Goal: Task Accomplishment & Management: Use online tool/utility

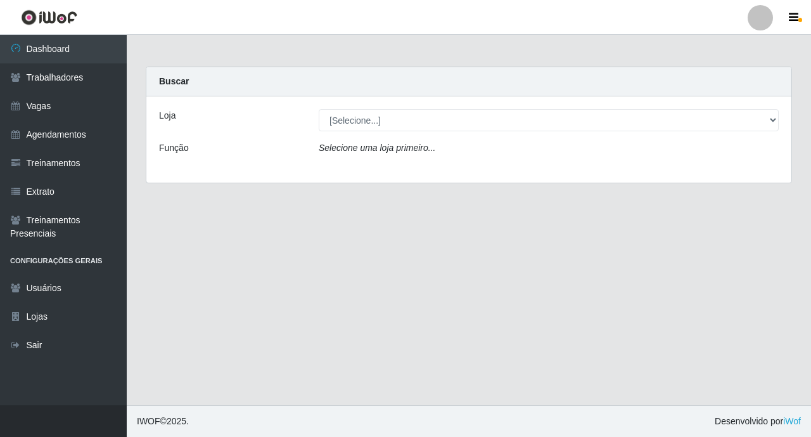
drag, startPoint x: 336, startPoint y: 132, endPoint x: 334, endPoint y: 122, distance: 10.3
click at [333, 129] on div "Loja [Selecione...] O ROSÁRIO ALIMENTOS Função Selecione uma loja primeiro..." at bounding box center [468, 139] width 645 height 86
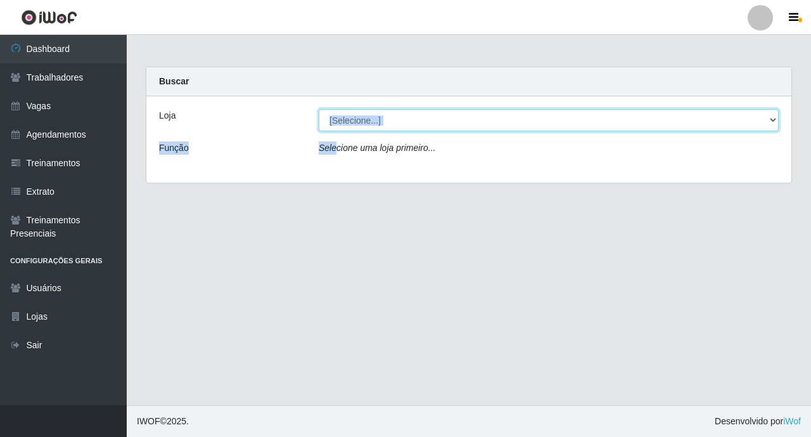
drag, startPoint x: 335, startPoint y: 122, endPoint x: 339, endPoint y: 129, distance: 8.8
click at [335, 122] on select "[Selecione...] O ROSÁRIO ALIMENTOS" at bounding box center [549, 120] width 460 height 22
select select "349"
click at [319, 109] on select "[Selecione...] O ROSÁRIO ALIMENTOS" at bounding box center [549, 120] width 460 height 22
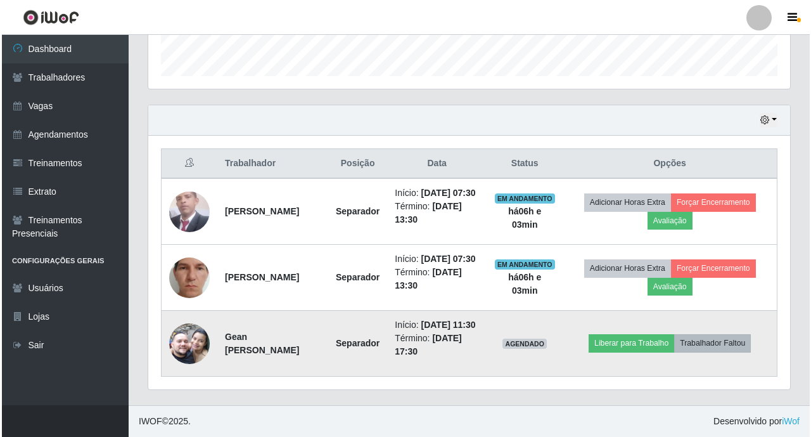
scroll to position [380, 0]
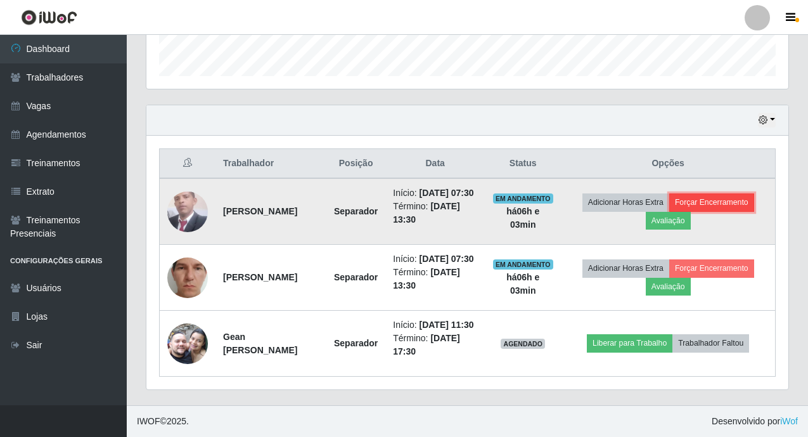
click at [727, 205] on button "Forçar Encerramento" at bounding box center [711, 202] width 85 height 18
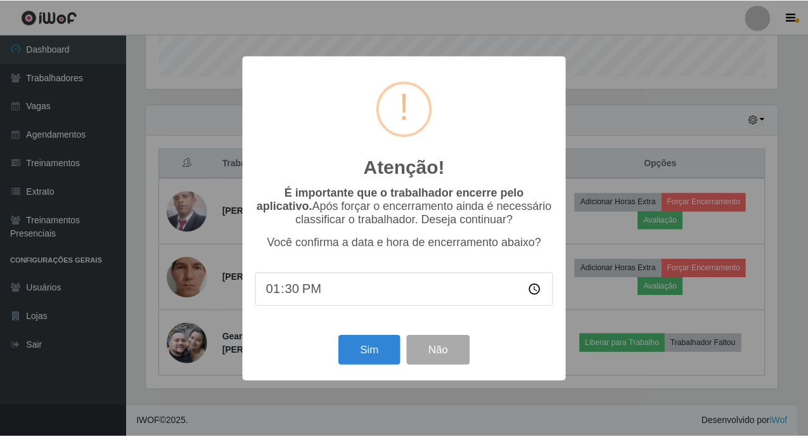
scroll to position [263, 634]
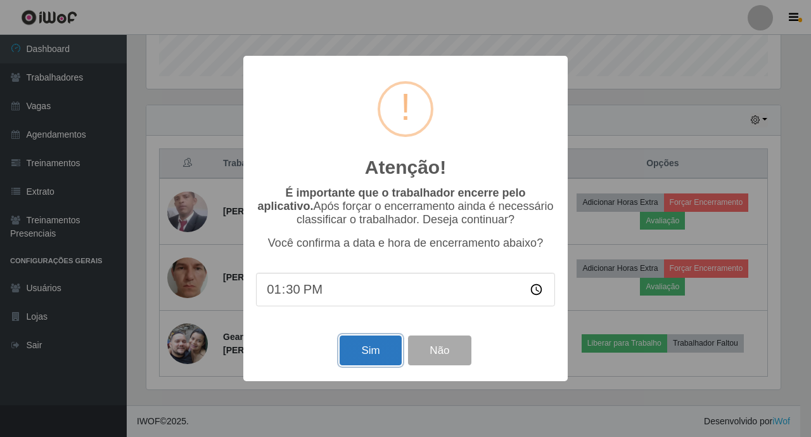
click at [390, 358] on button "Sim" at bounding box center [370, 350] width 61 height 30
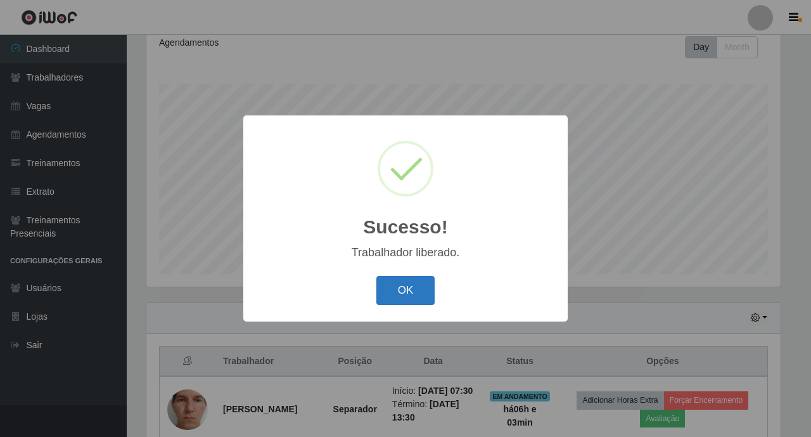
click at [394, 297] on button "OK" at bounding box center [405, 291] width 59 height 30
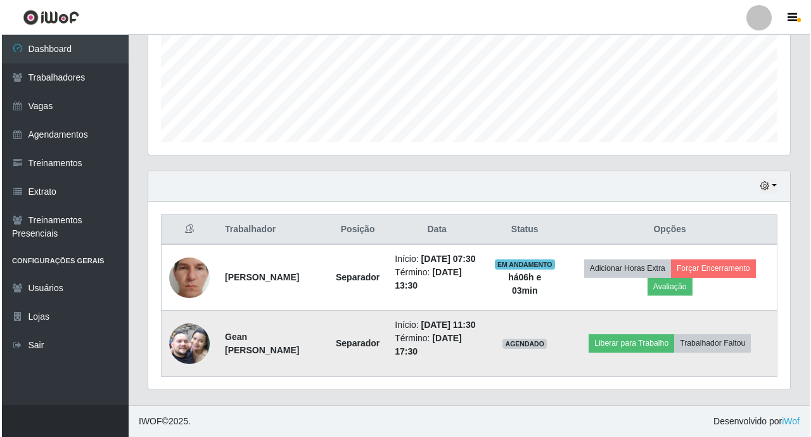
scroll to position [338, 0]
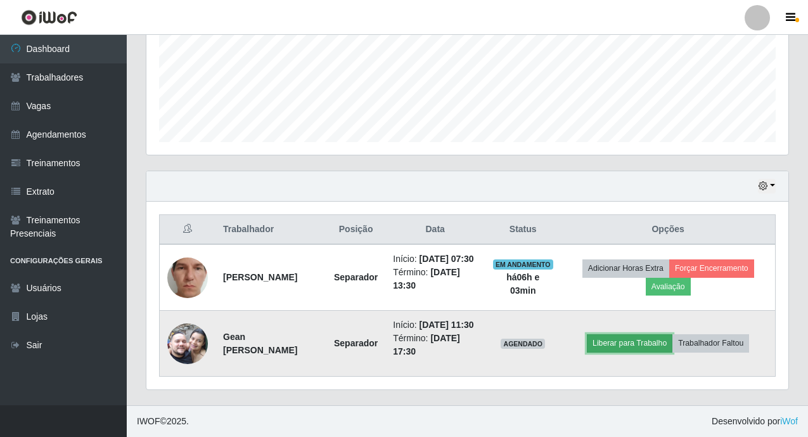
click at [665, 334] on button "Liberar para Trabalho" at bounding box center [630, 343] width 86 height 18
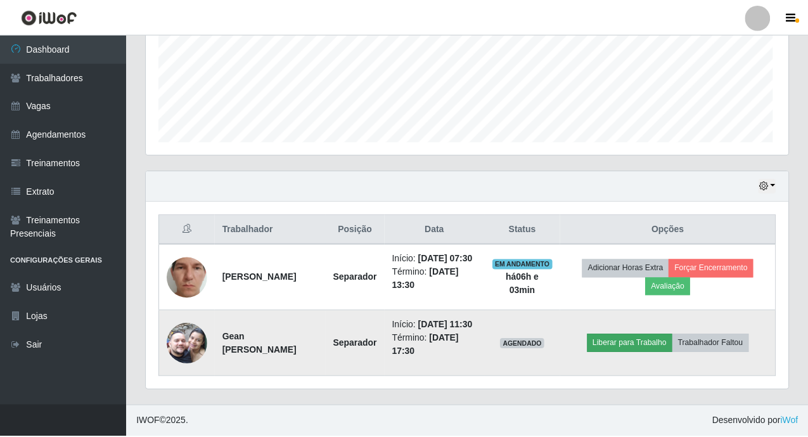
scroll to position [263, 634]
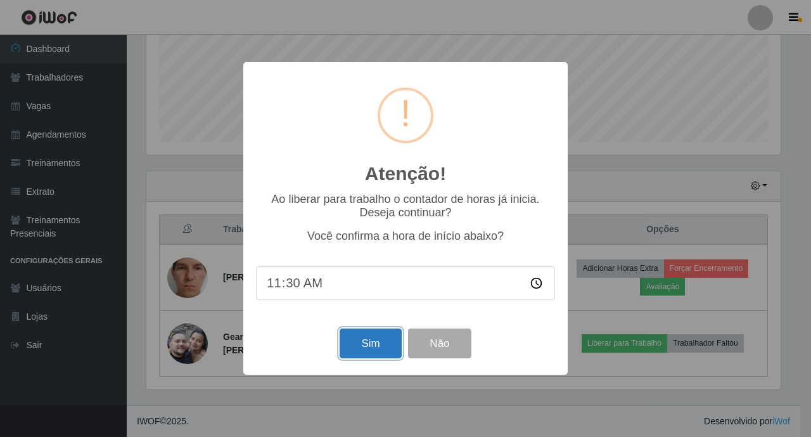
click at [391, 342] on button "Sim" at bounding box center [370, 343] width 61 height 30
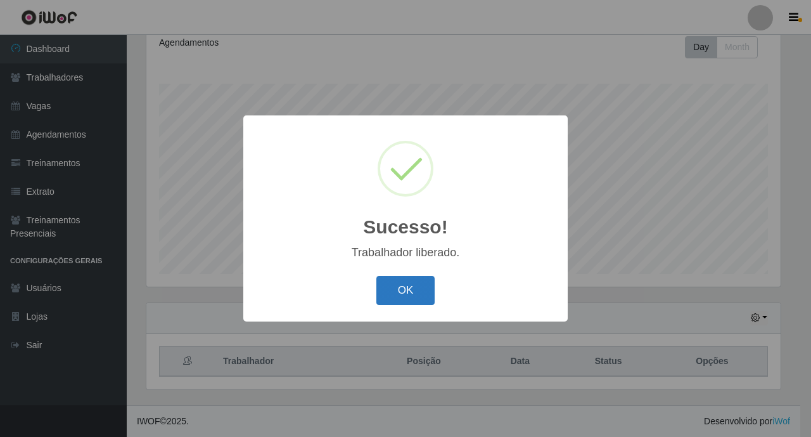
click at [432, 277] on button "OK" at bounding box center [405, 291] width 59 height 30
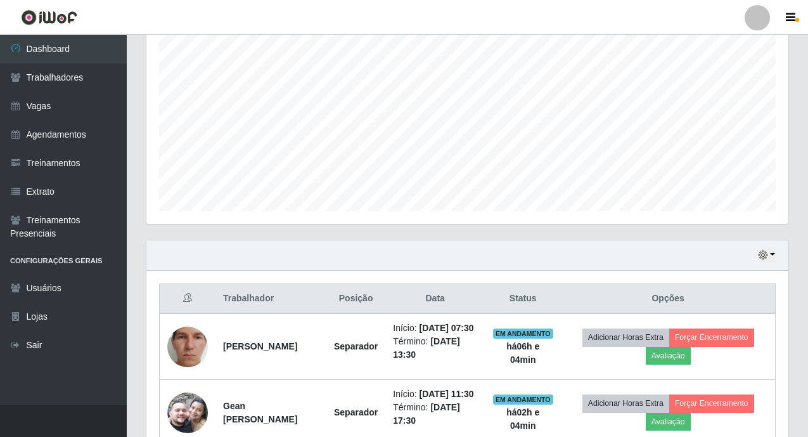
scroll to position [306, 0]
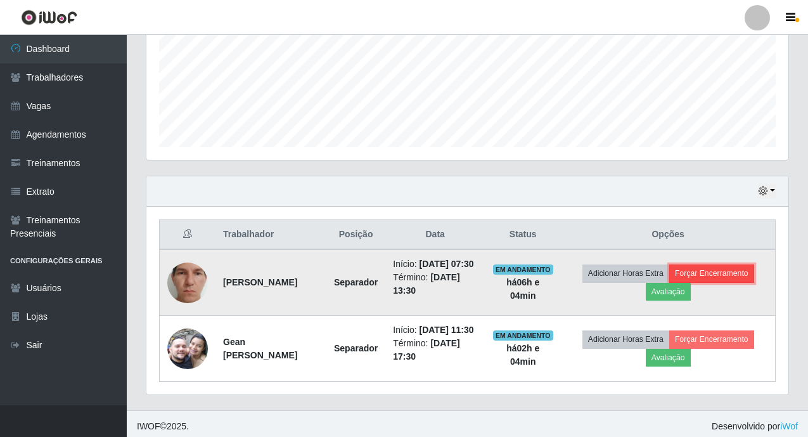
click at [738, 279] on button "Forçar Encerramento" at bounding box center [711, 273] width 85 height 18
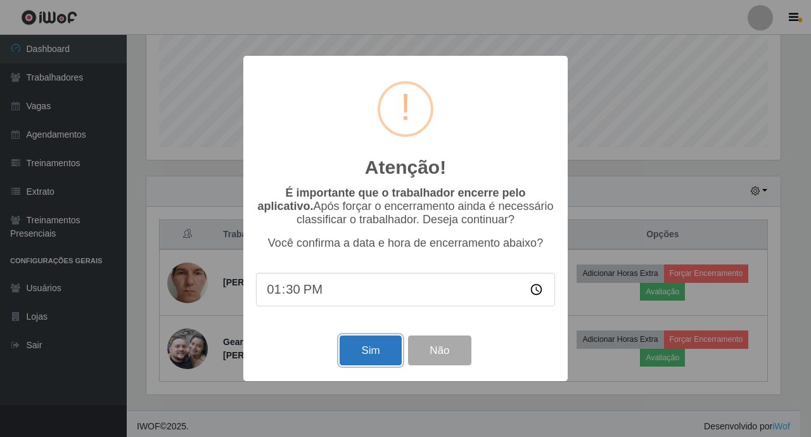
click at [368, 356] on button "Sim" at bounding box center [370, 350] width 61 height 30
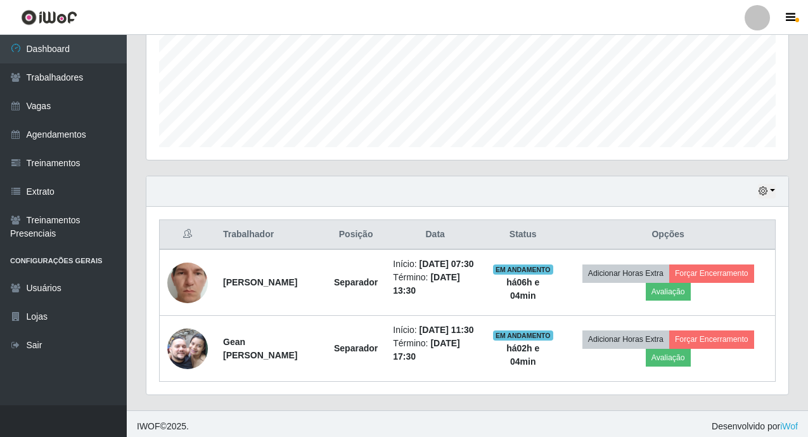
scroll to position [0, 0]
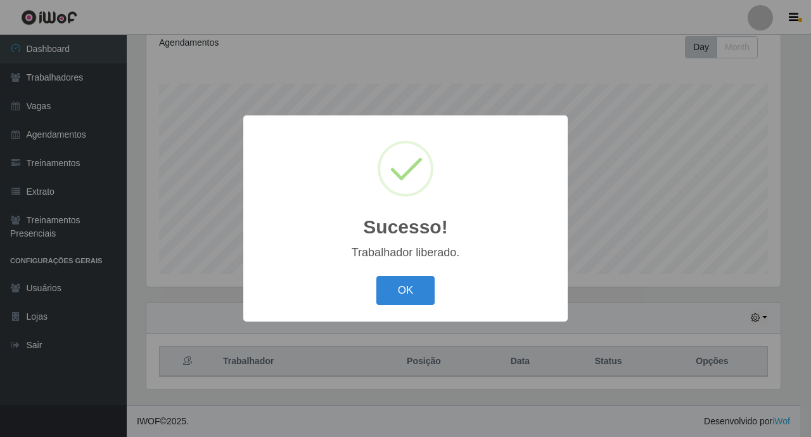
click at [376, 276] on button "OK" at bounding box center [405, 291] width 59 height 30
